Goal: Information Seeking & Learning: Learn about a topic

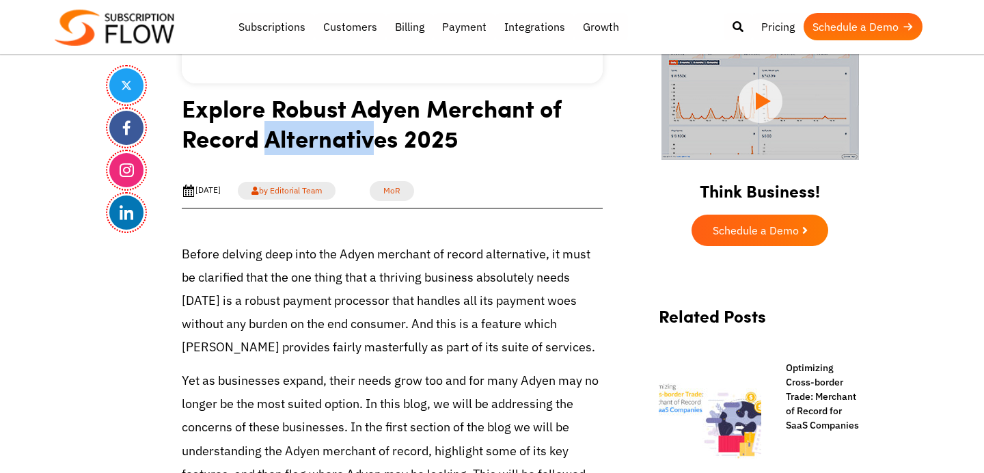
drag, startPoint x: 267, startPoint y: 131, endPoint x: 376, endPoint y: 131, distance: 109.3
click at [376, 131] on h1 "Explore Robust Adyen Merchant of Record Alternatives 2025" at bounding box center [392, 128] width 421 height 70
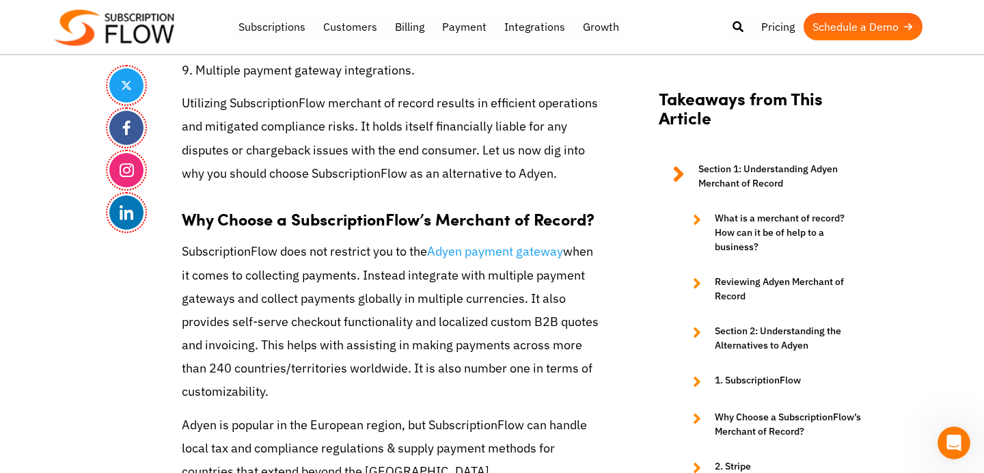
scroll to position [4398, 0]
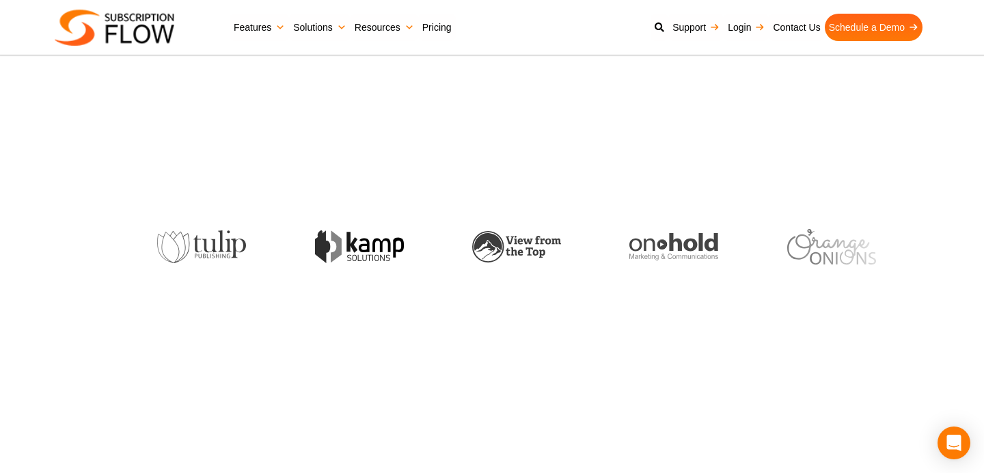
scroll to position [348, 0]
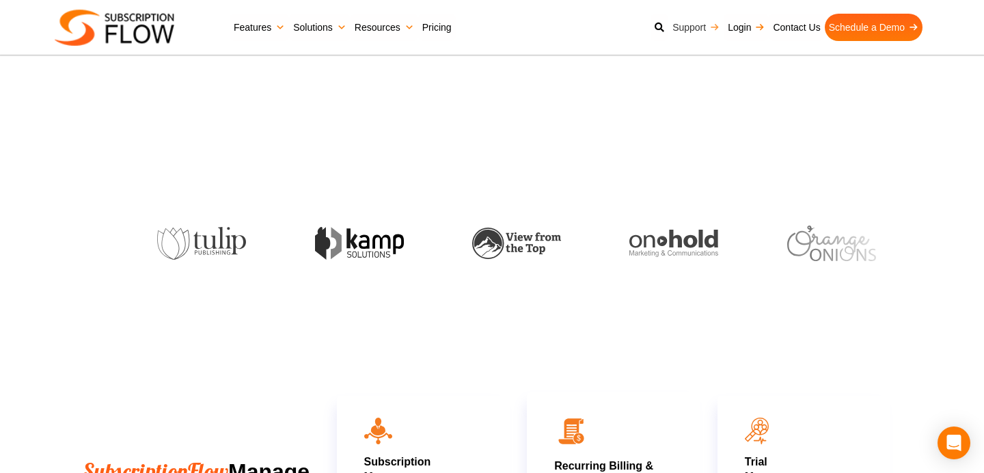
click at [690, 27] on link "Support" at bounding box center [695, 27] width 55 height 27
